Goal: Navigation & Orientation: Understand site structure

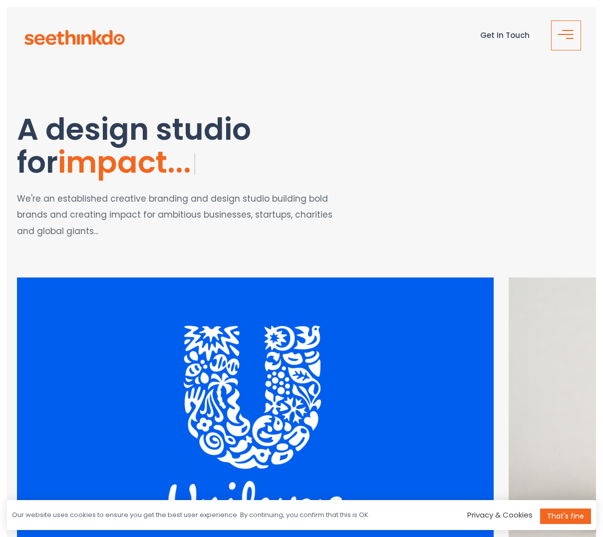
click at [577, 45] on button "button" at bounding box center [566, 35] width 30 height 30
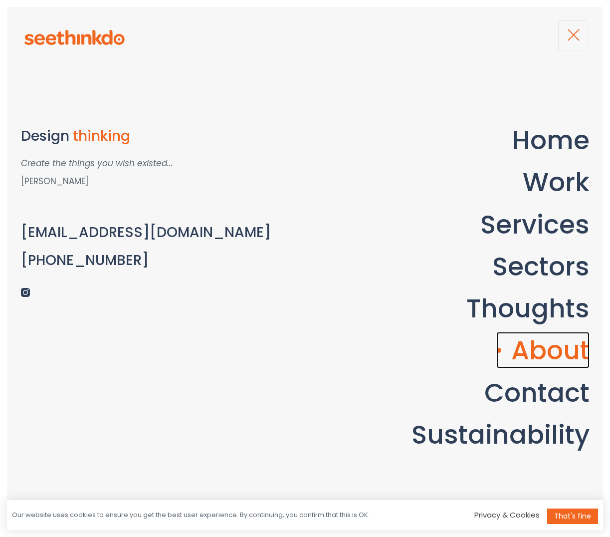
click at [534, 341] on link "About" at bounding box center [542, 350] width 93 height 36
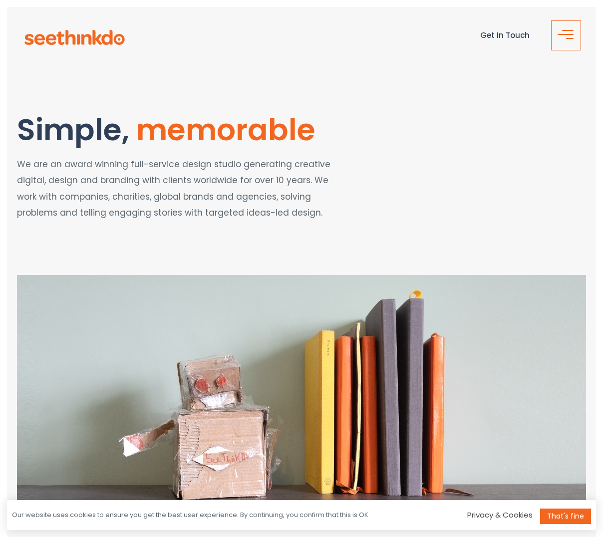
click at [559, 36] on span "button" at bounding box center [569, 39] width 20 height 12
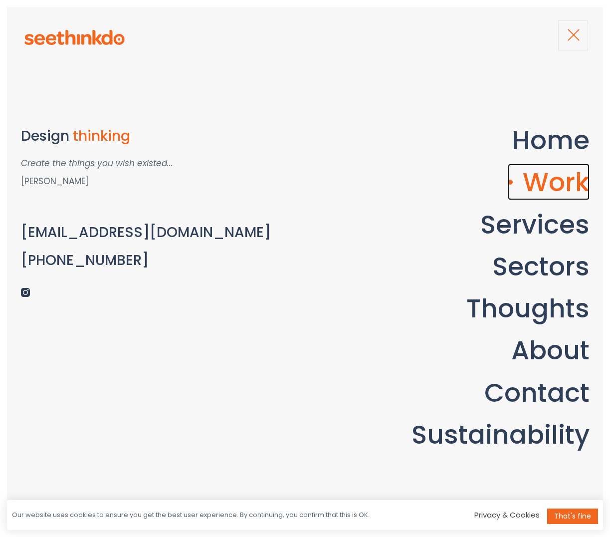
click at [539, 192] on link "Work" at bounding box center [549, 182] width 82 height 36
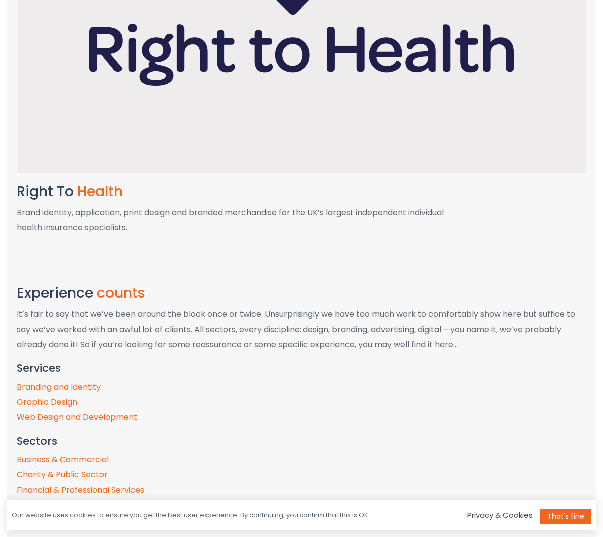
scroll to position [3697, 0]
